Goal: Information Seeking & Learning: Learn about a topic

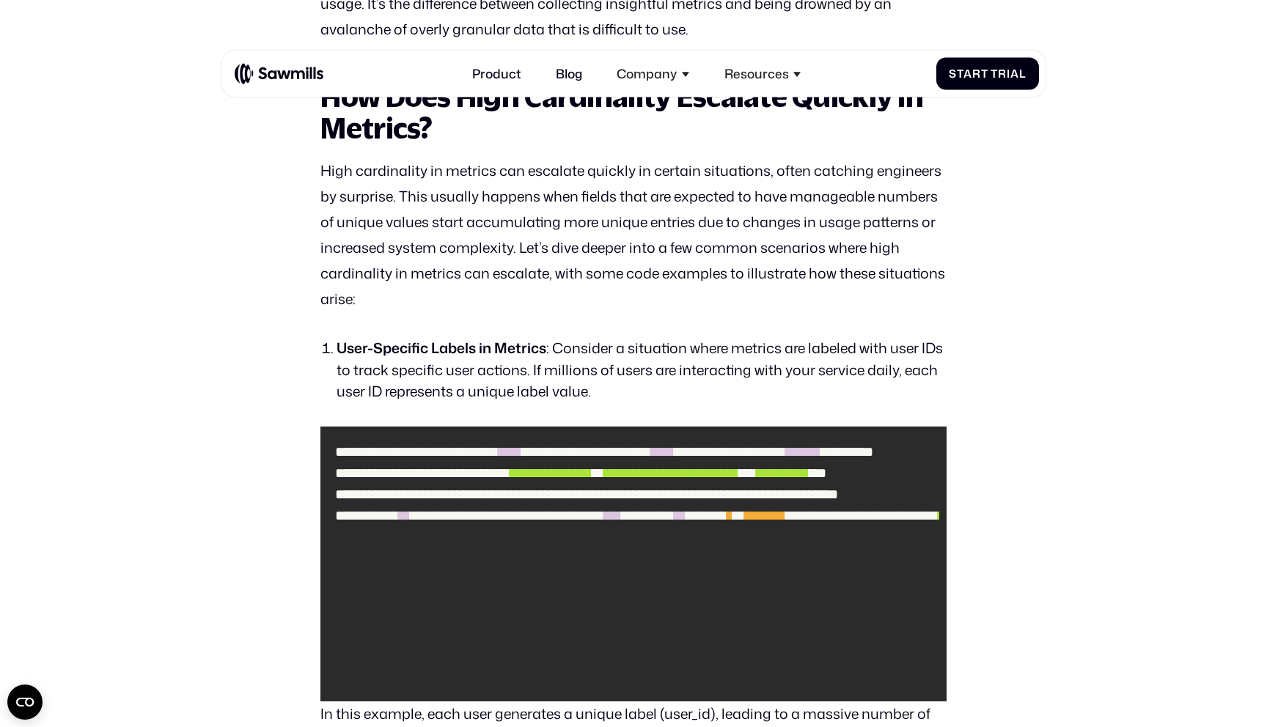
scroll to position [1250, 0]
drag, startPoint x: 202, startPoint y: 284, endPoint x: 202, endPoint y: 264, distance: 20.5
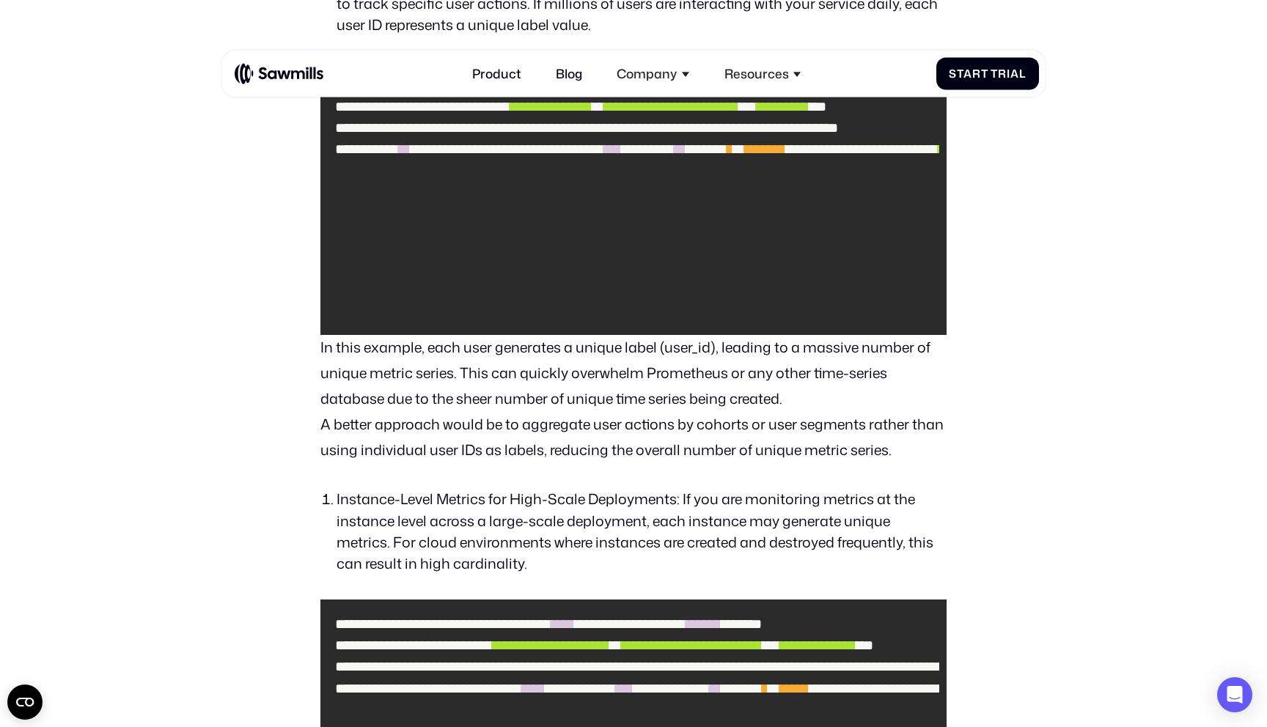
drag, startPoint x: 212, startPoint y: 263, endPoint x: 224, endPoint y: 317, distance: 54.9
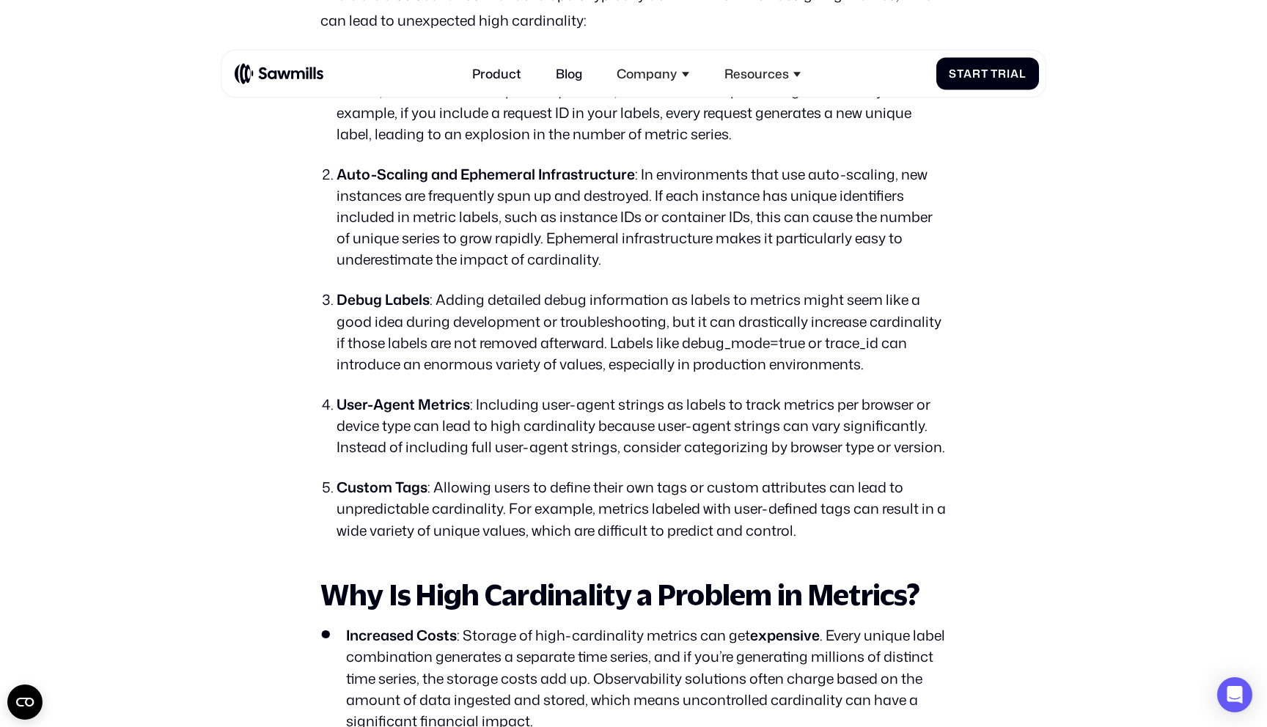
scroll to position [3576, 0]
drag, startPoint x: 199, startPoint y: 260, endPoint x: 194, endPoint y: 252, distance: 8.9
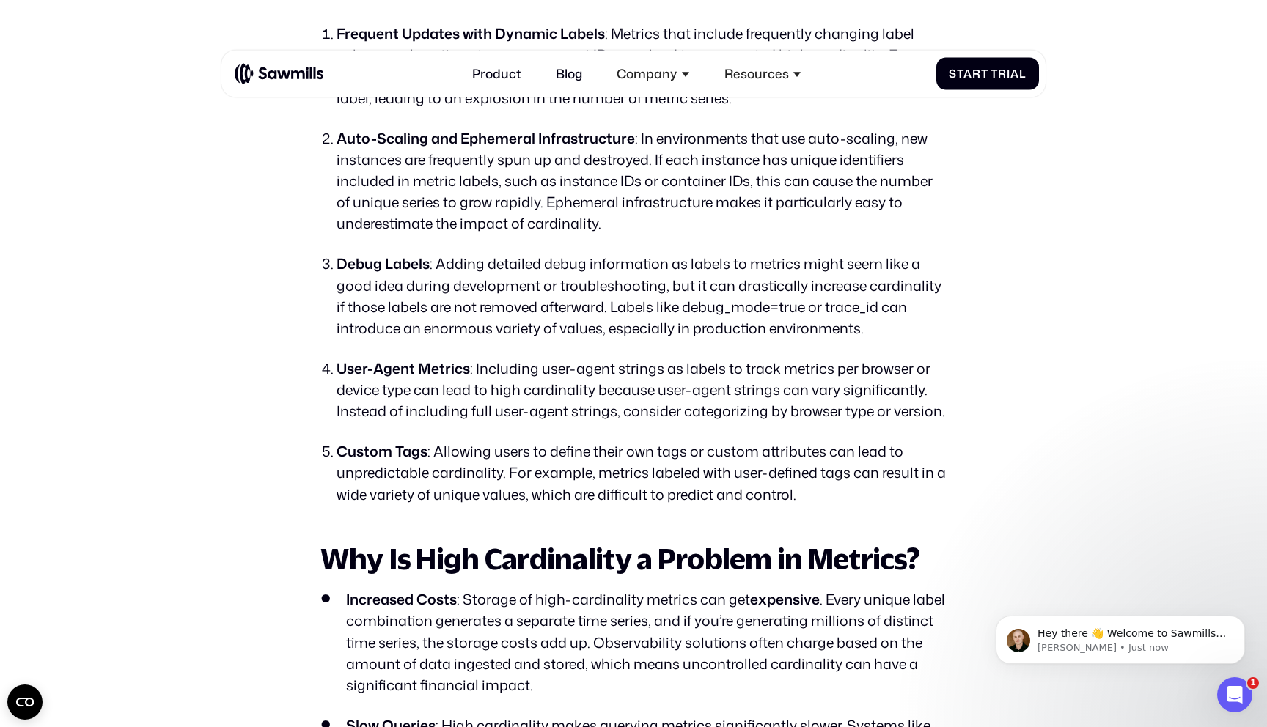
scroll to position [0, 0]
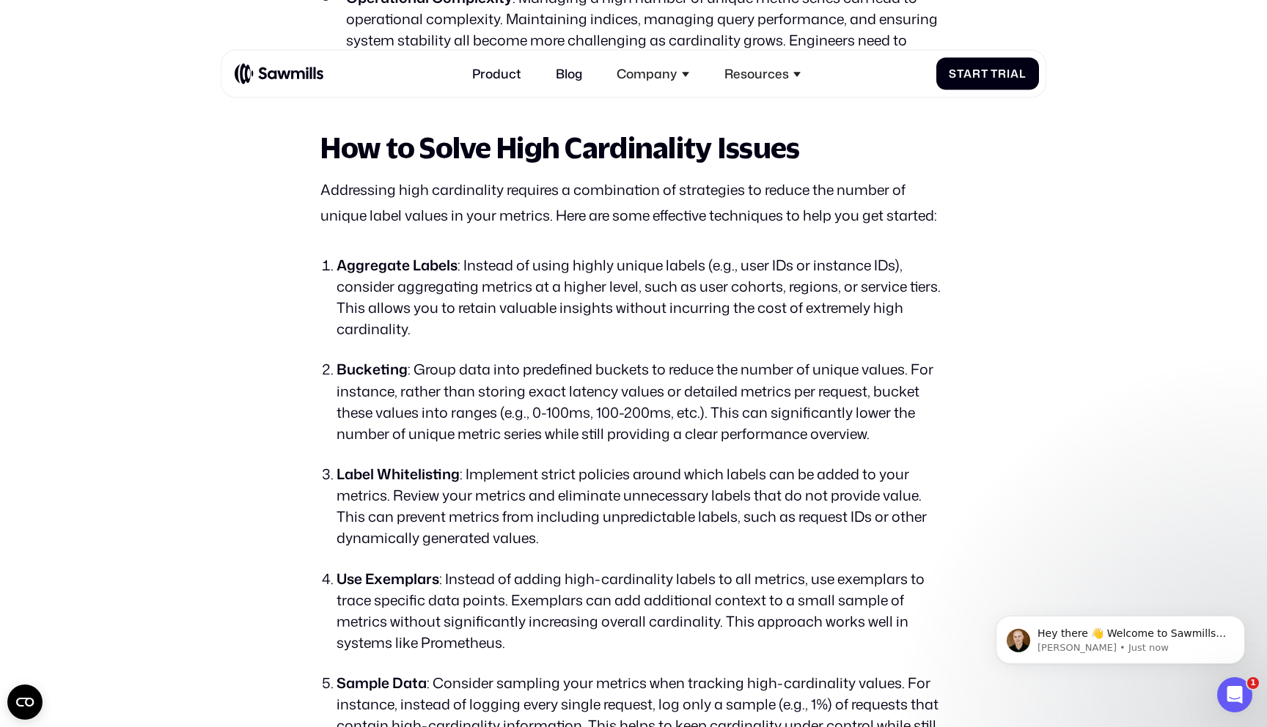
scroll to position [4570, 0]
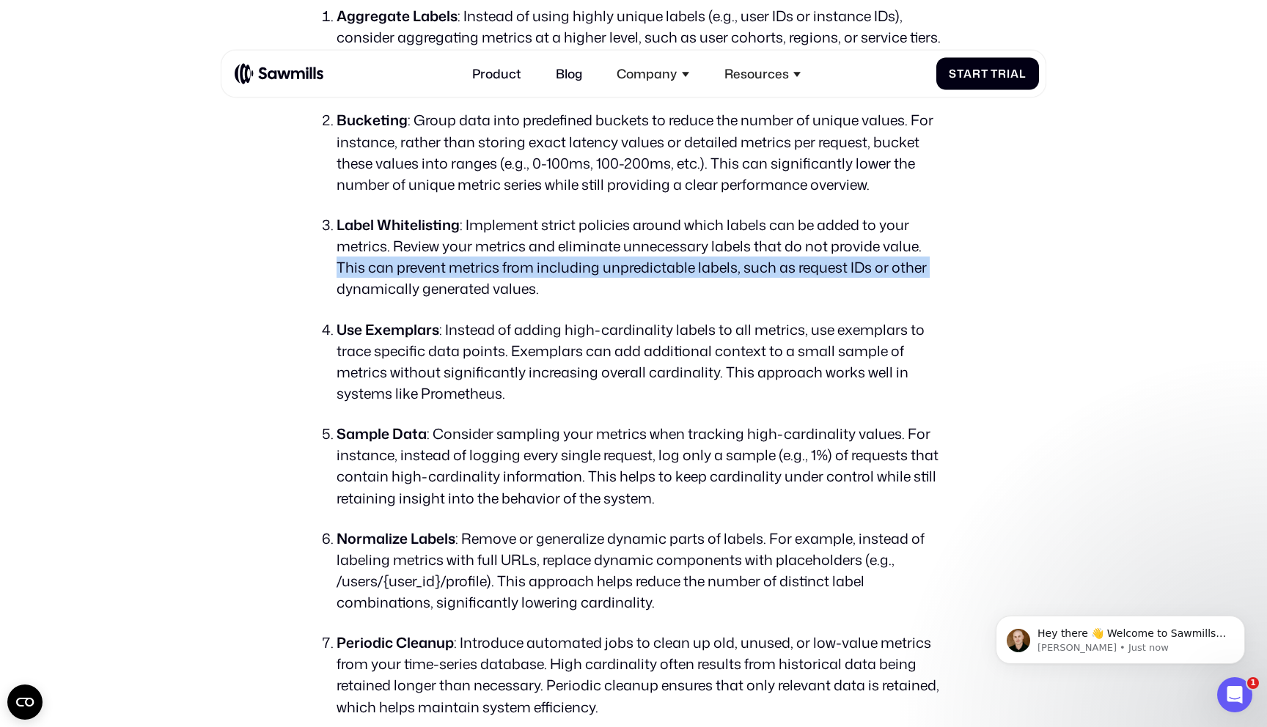
scroll to position [4819, 0]
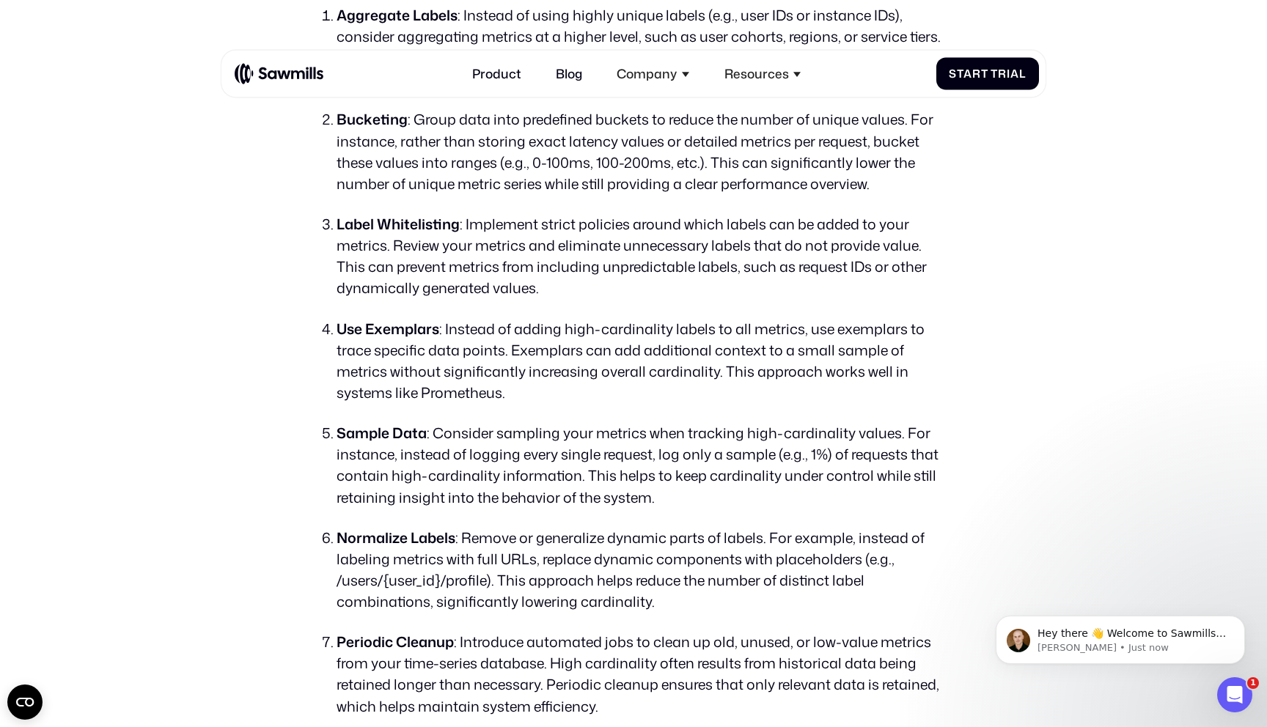
click at [369, 361] on li "Use Exemplars : Instead of adding high-cardinality labels to all metrics, use e…" at bounding box center [641, 361] width 610 height 86
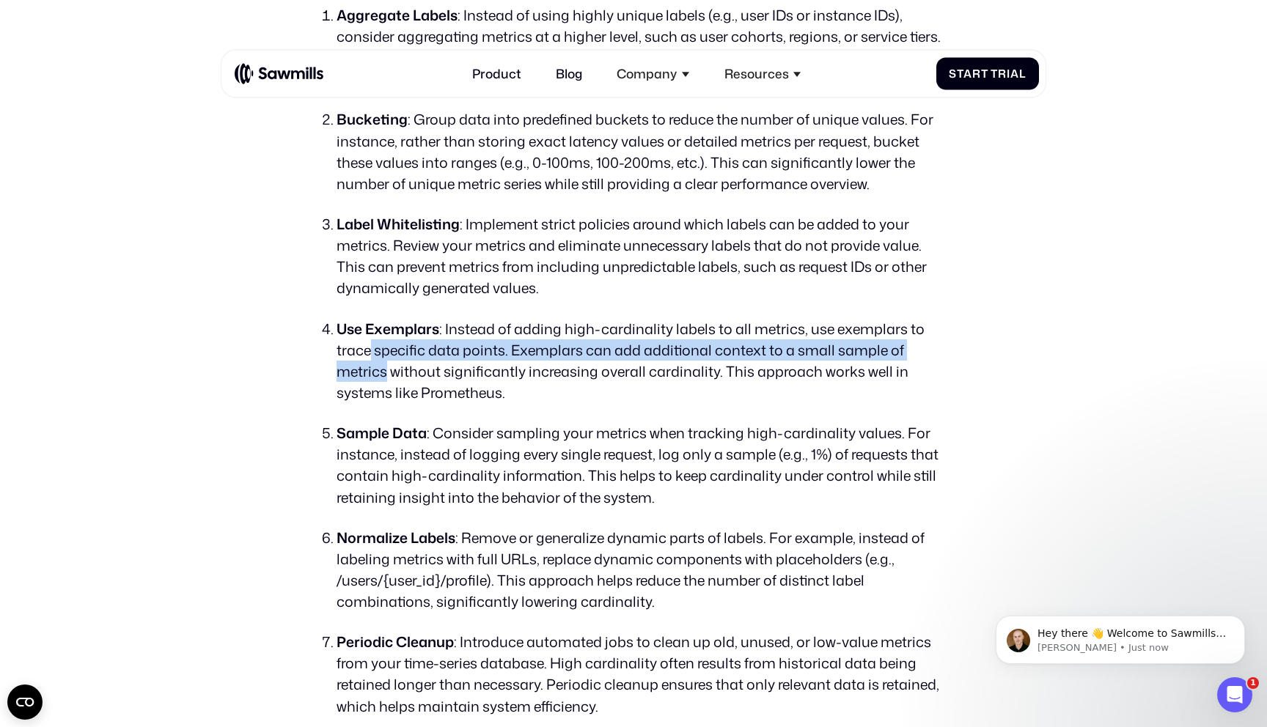
click at [368, 361] on li "Use Exemplars : Instead of adding high-cardinality labels to all metrics, use e…" at bounding box center [641, 361] width 610 height 86
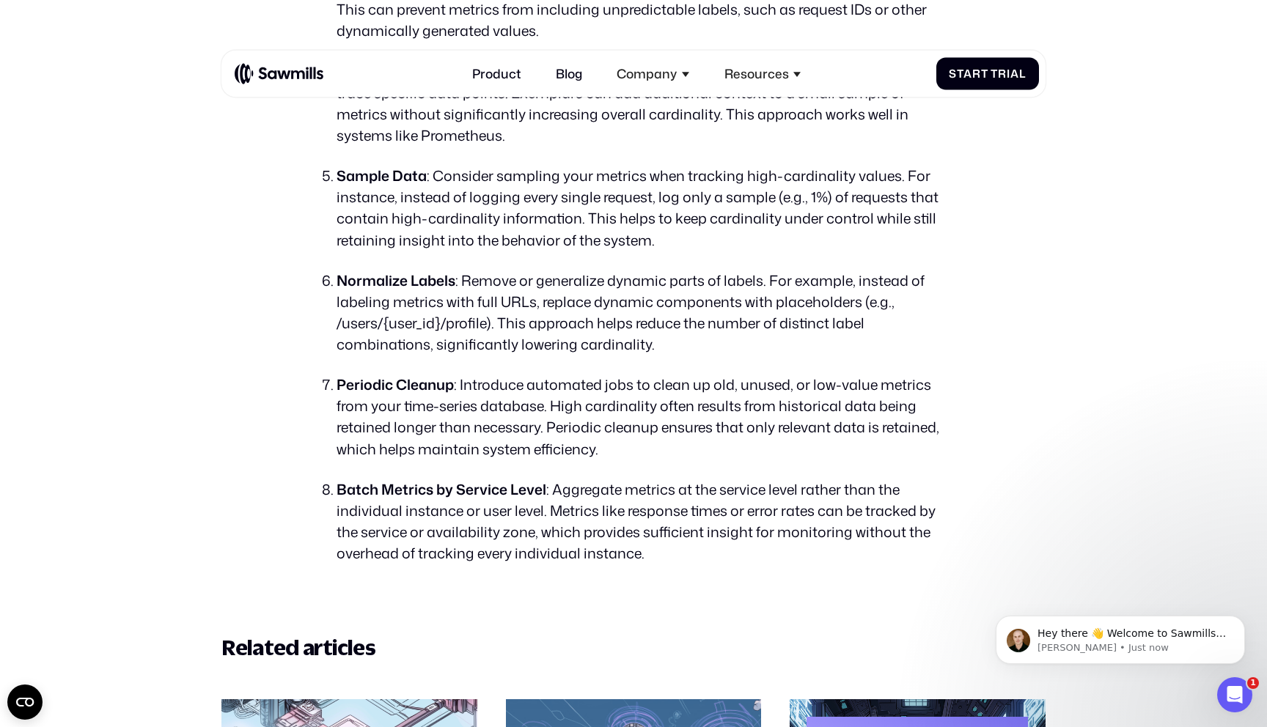
scroll to position [5079, 0]
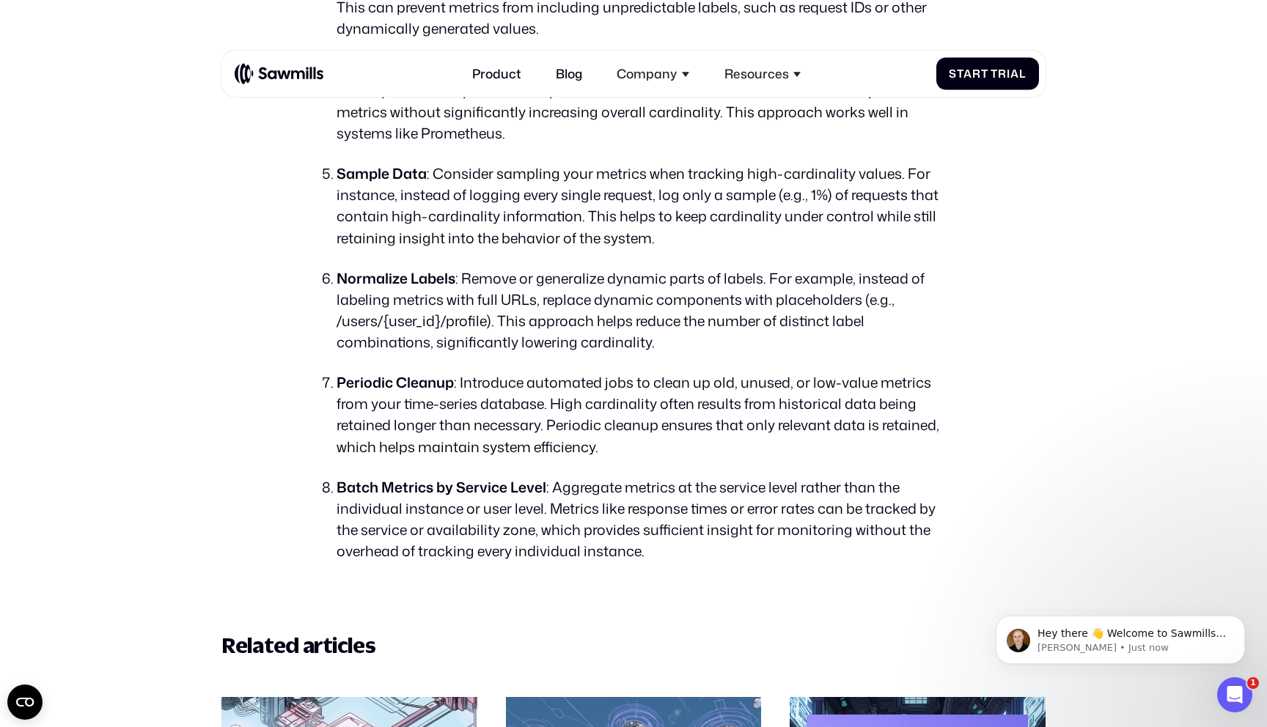
drag, startPoint x: 174, startPoint y: 309, endPoint x: 165, endPoint y: 289, distance: 22.0
